Goal: Communication & Community: Answer question/provide support

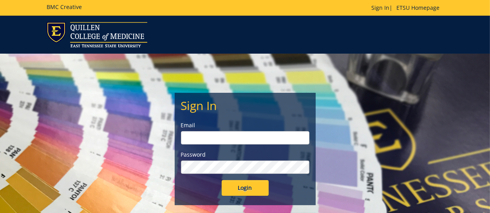
type input "[PERSON_NAME][EMAIL_ADDRESS][DOMAIN_NAME]"
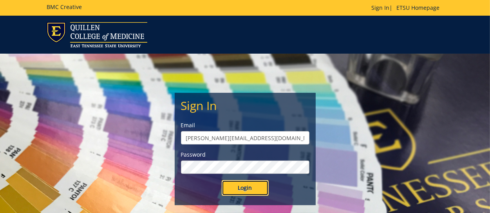
click at [237, 188] on input "Login" at bounding box center [245, 188] width 47 height 16
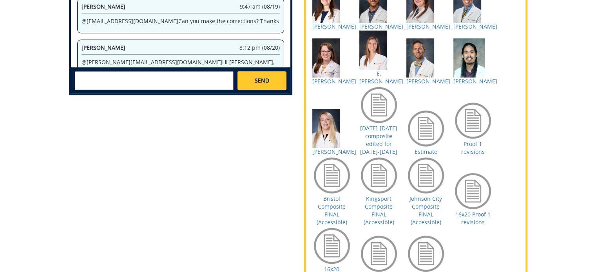
scroll to position [587, 0]
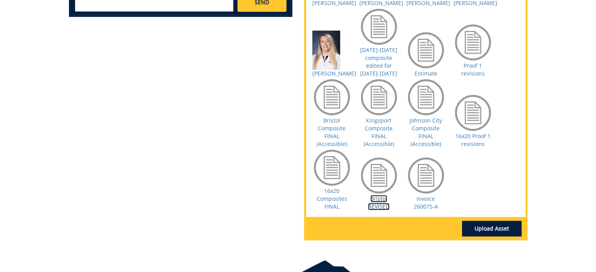
click at [379, 210] on link "Bristol REVISED" at bounding box center [379, 202] width 22 height 15
click at [421, 208] on link "Invoice 260075-A" at bounding box center [426, 202] width 24 height 15
click at [324, 206] on link "16x20 Composites FINAL" at bounding box center [331, 198] width 31 height 23
click at [326, 208] on link "16x20 Composites FINAL" at bounding box center [331, 198] width 31 height 23
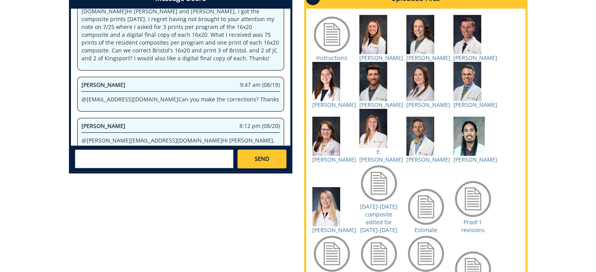
scroll to position [392, 0]
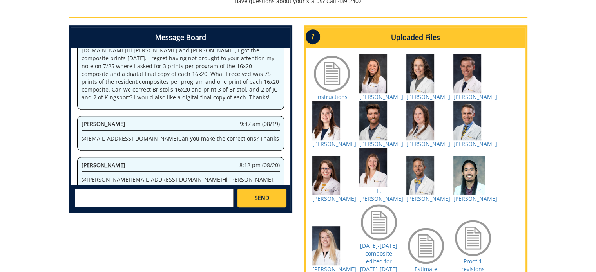
click at [88, 189] on textarea at bounding box center [154, 198] width 159 height 19
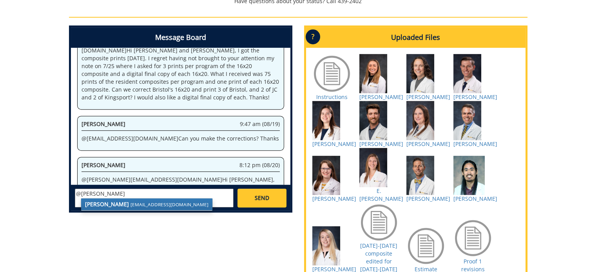
click at [111, 201] on strong "[PERSON_NAME]" at bounding box center [107, 204] width 44 height 7
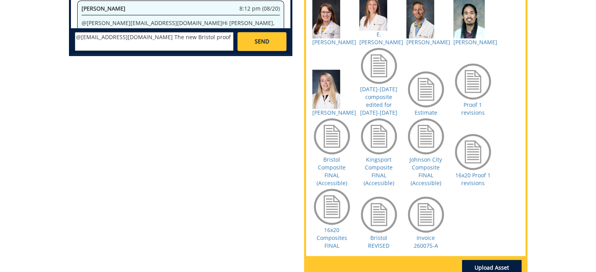
scroll to position [509, 0]
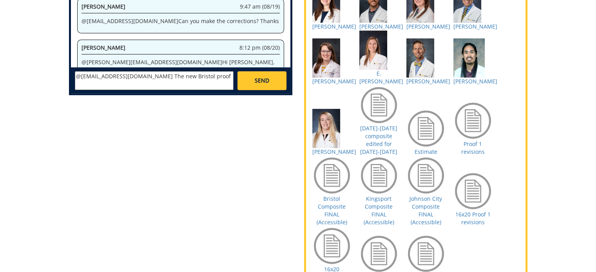
click at [168, 71] on textarea "@[EMAIL_ADDRESS][DOMAIN_NAME] The new Bristol proof" at bounding box center [154, 80] width 159 height 19
click at [209, 71] on textarea "@[EMAIL_ADDRESS][DOMAIN_NAME] The new Bristol Revised proof" at bounding box center [154, 80] width 159 height 19
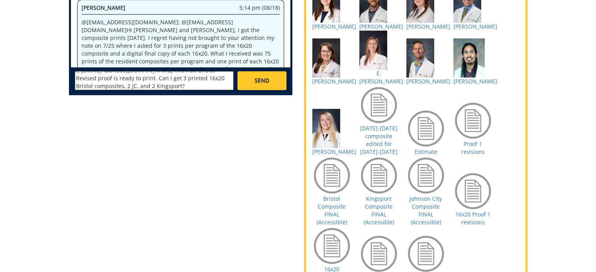
scroll to position [548, 0]
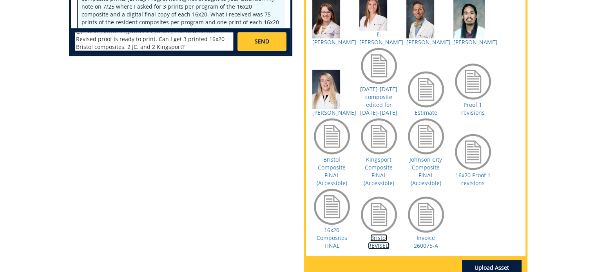
click at [373, 249] on link "Bristol REVISED" at bounding box center [379, 241] width 22 height 15
click at [374, 249] on link "Bristol REVISED" at bounding box center [379, 241] width 22 height 15
click at [329, 242] on link "16x20 Composites FINAL" at bounding box center [331, 237] width 31 height 23
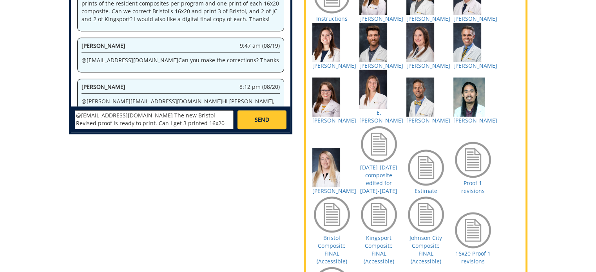
scroll to position [7, 0]
click at [125, 118] on textarea "@[EMAIL_ADDRESS][DOMAIN_NAME] The new Bristol Revised proof is ready to print. …" at bounding box center [154, 119] width 159 height 19
type textarea "@[EMAIL_ADDRESS][DOMAIN_NAME] The new Bristol Revised proof is ready to print. …"
click at [271, 110] on link "SEND" at bounding box center [261, 119] width 49 height 19
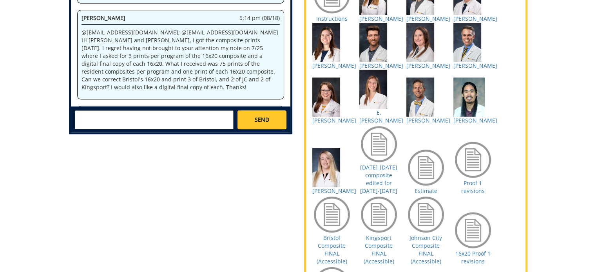
scroll to position [3234, 0]
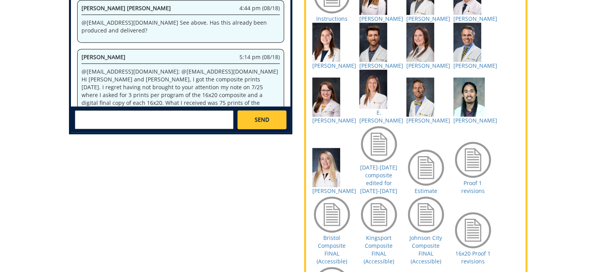
click at [82, 111] on textarea at bounding box center [154, 119] width 159 height 19
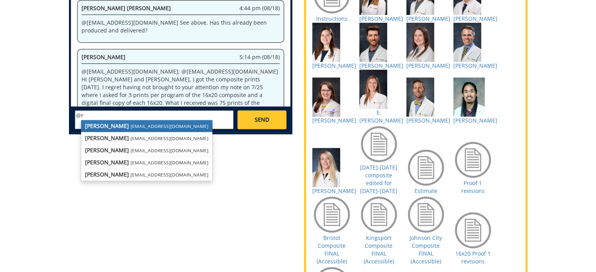
type textarea "@"
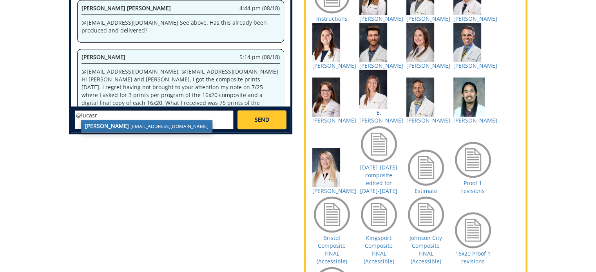
click at [130, 123] on small "[EMAIL_ADDRESS][DOMAIN_NAME]" at bounding box center [169, 126] width 78 height 6
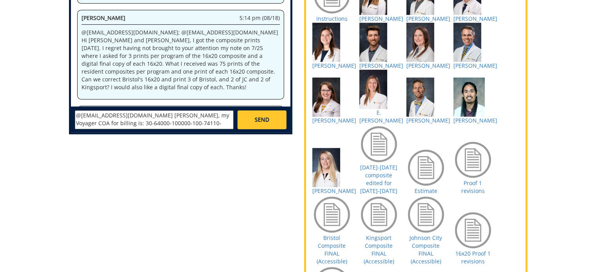
scroll to position [3312, 0]
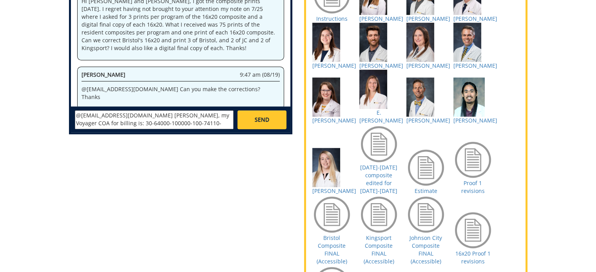
type textarea "@[EMAIL_ADDRESS][DOMAIN_NAME] [PERSON_NAME], my Voyager COA for billing is: 30-…"
click at [263, 116] on span "SEND" at bounding box center [262, 120] width 14 height 8
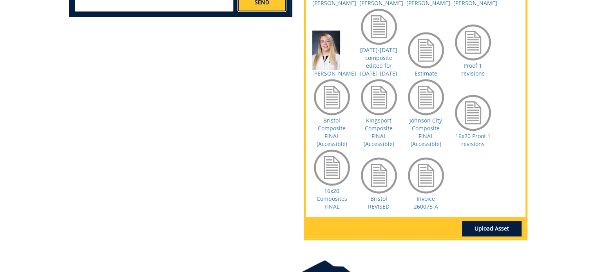
scroll to position [548, 0]
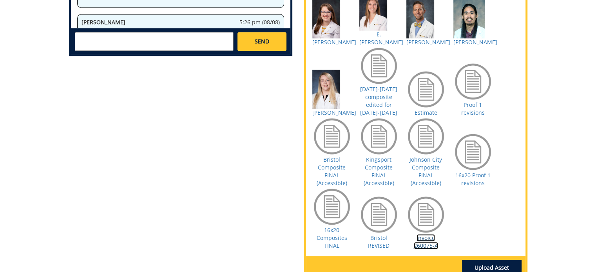
click at [423, 243] on link "Invoice 260075-A" at bounding box center [426, 241] width 24 height 15
click at [421, 116] on link "Estimate" at bounding box center [425, 112] width 23 height 7
click at [385, 103] on link "[DATE]-[DATE] composite edited for [DATE]-[DATE]" at bounding box center [378, 100] width 37 height 31
click at [475, 116] on link "Proof 1 revisions" at bounding box center [472, 108] width 23 height 15
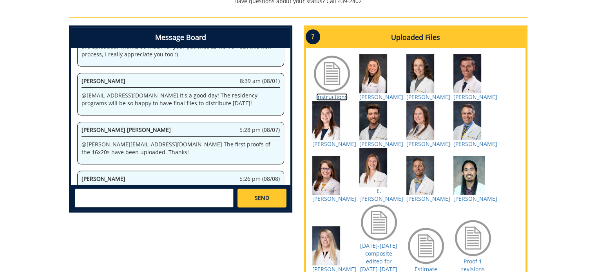
click at [332, 97] on link "Instructions" at bounding box center [331, 96] width 31 height 7
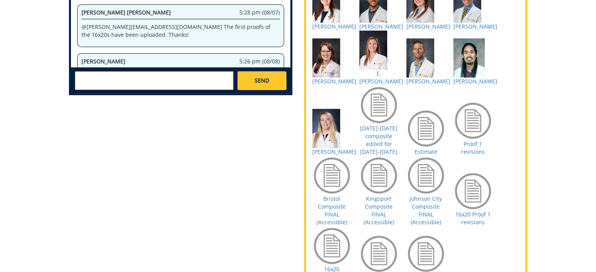
scroll to position [548, 0]
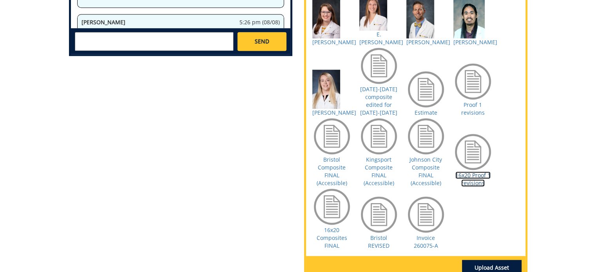
click at [471, 185] on link "16x20 Proof 1 revisions" at bounding box center [472, 179] width 35 height 15
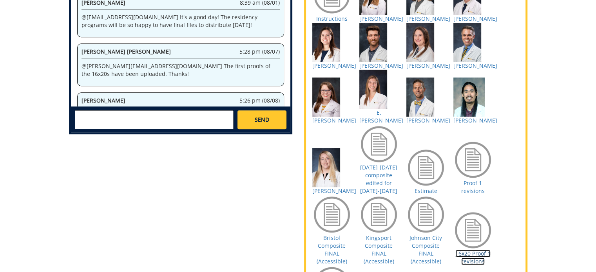
scroll to position [157, 0]
